Goal: Register for event/course

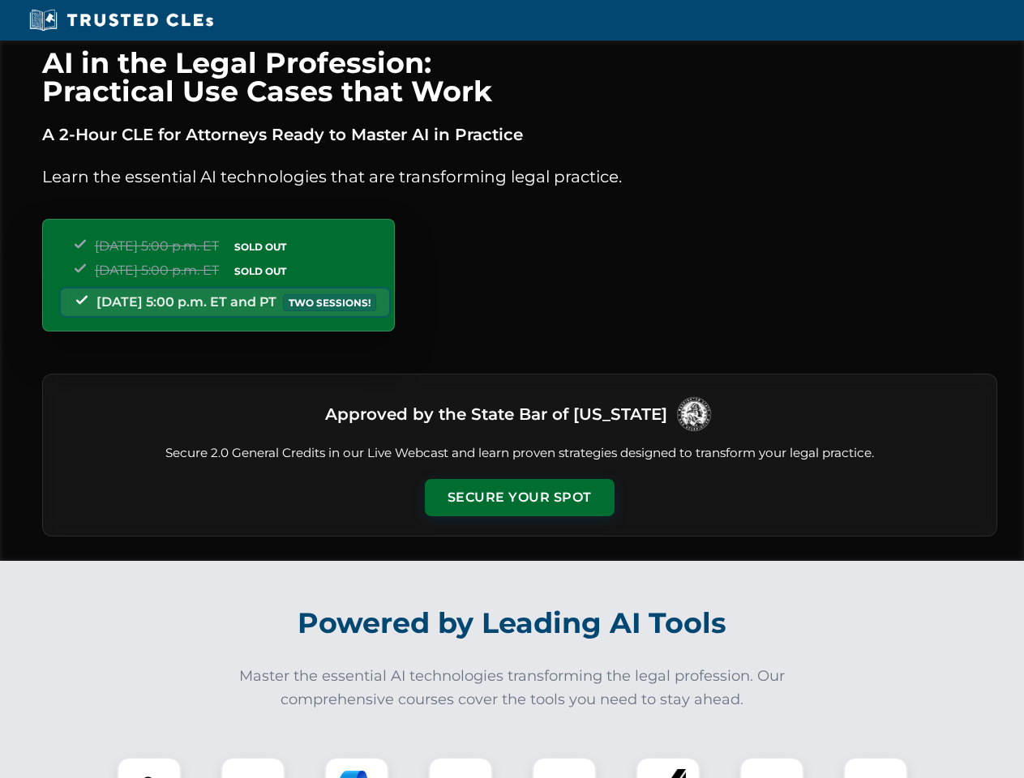
click at [519, 498] on button "Secure Your Spot" at bounding box center [520, 497] width 190 height 37
click at [149, 768] on img at bounding box center [149, 789] width 47 height 47
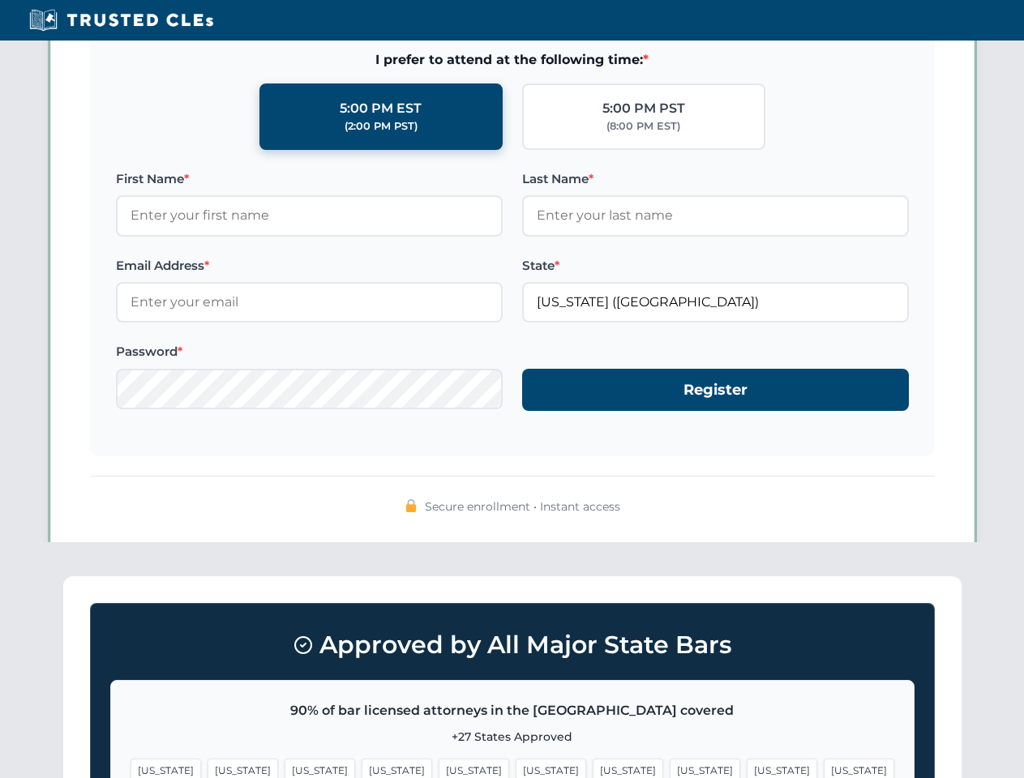
click at [593, 768] on span "[US_STATE]" at bounding box center [628, 771] width 71 height 24
click at [747, 768] on span "[US_STATE]" at bounding box center [782, 771] width 71 height 24
